Goal: Task Accomplishment & Management: Complete application form

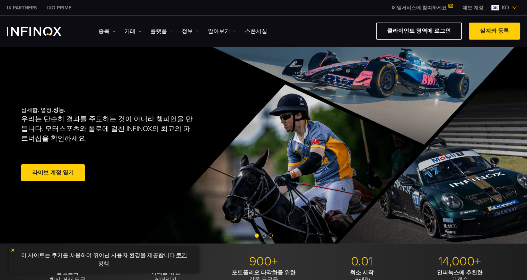
click at [267, 32] on link "실계좌 등록" at bounding box center [494, 31] width 51 height 17
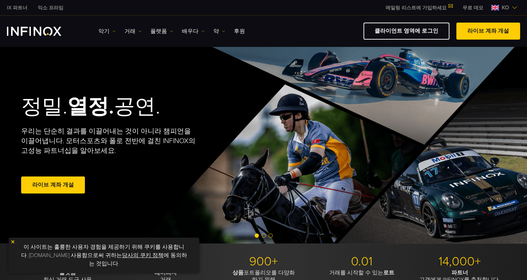
drag, startPoint x: 490, startPoint y: 0, endPoint x: 264, endPoint y: 28, distance: 228.1
click at [264, 28] on div "클라이언트 영역에 로그인 라이브 계좌 개설" at bounding box center [385, 31] width 270 height 17
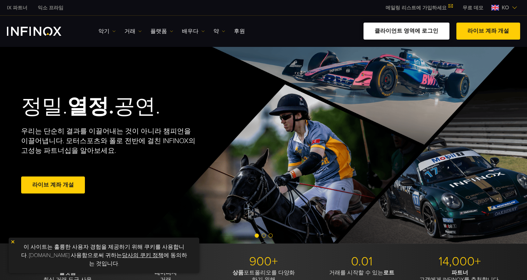
click at [395, 33] on link "클라이언트 영역에 로그인" at bounding box center [407, 31] width 86 height 17
